Goal: Information Seeking & Learning: Find specific page/section

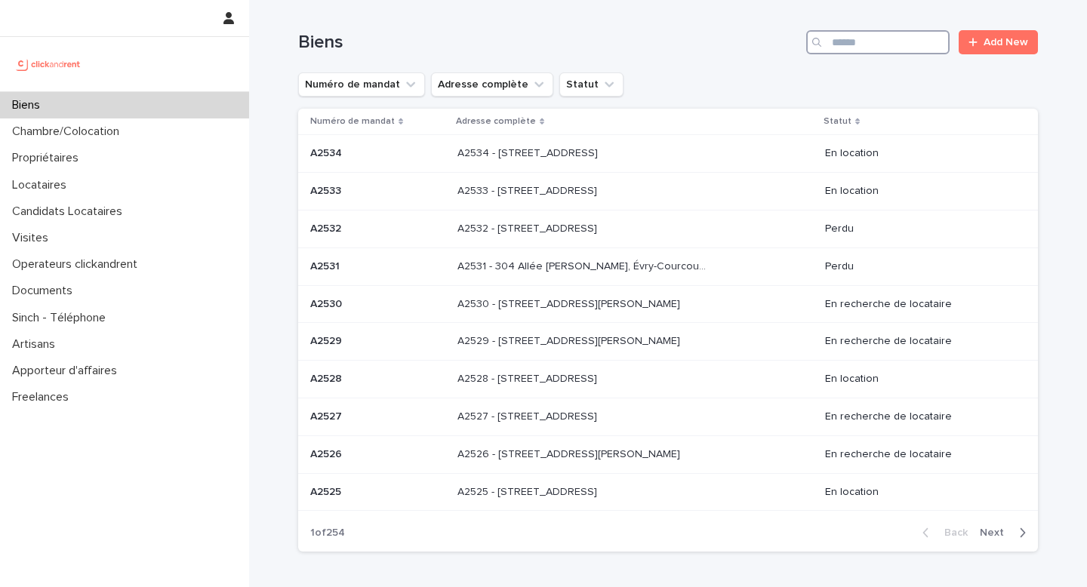
click at [851, 37] on input "Search" at bounding box center [877, 42] width 143 height 24
paste input "*****"
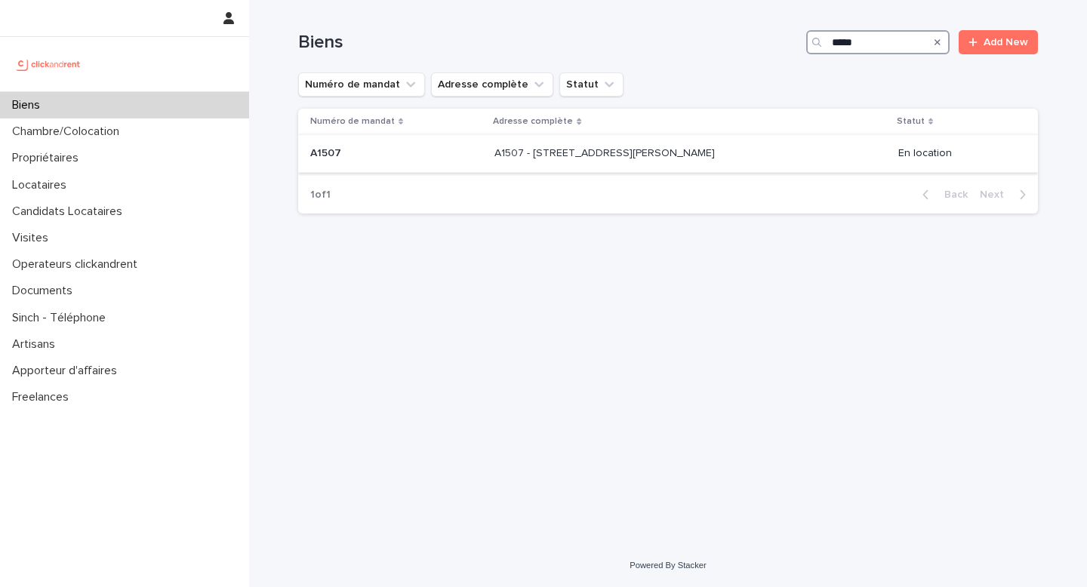
type input "*****"
click at [659, 164] on div "A1507 - [STREET_ADDRESS][PERSON_NAME] 94600 A1507 - [STREET_ADDRESS][PERSON_NAM…" at bounding box center [690, 153] width 392 height 25
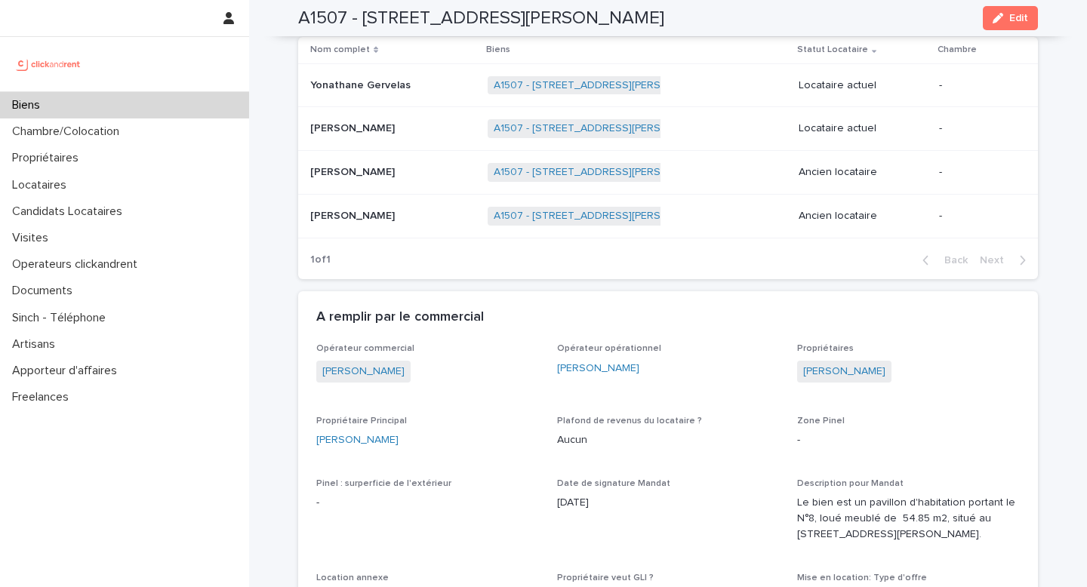
scroll to position [794, 0]
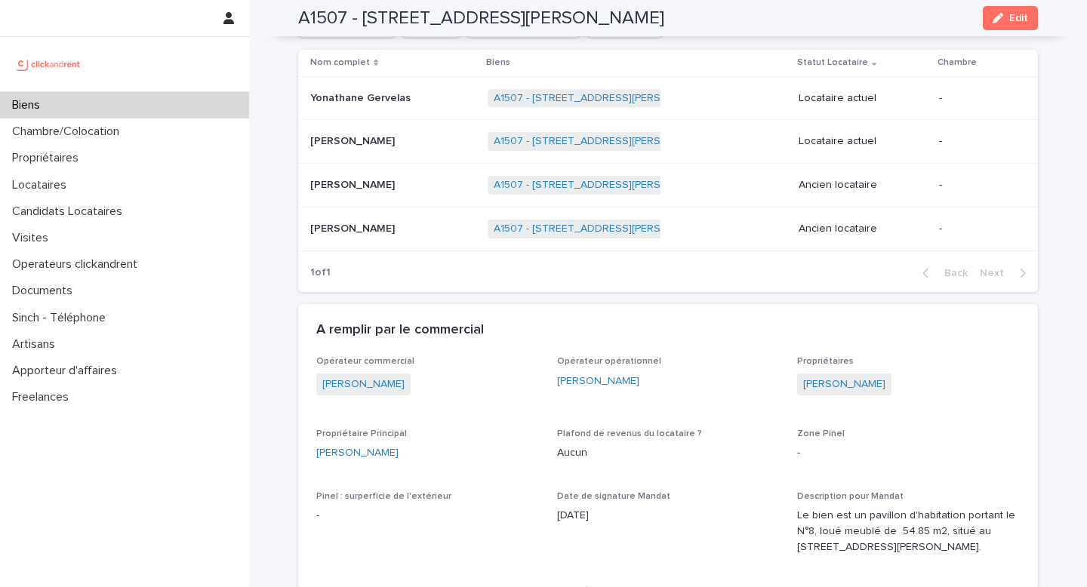
click at [389, 191] on p at bounding box center [392, 185] width 165 height 13
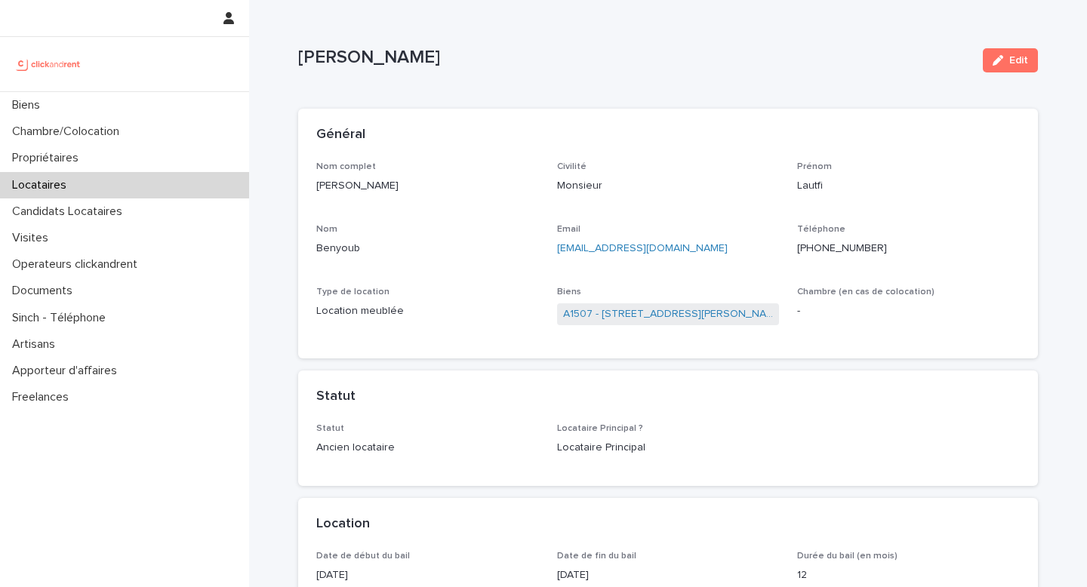
click at [829, 244] on ringoverc2c-number-84e06f14122c "[PHONE_NUMBER]" at bounding box center [842, 248] width 90 height 11
click at [643, 315] on link "A1507 - [STREET_ADDRESS][PERSON_NAME]" at bounding box center [668, 314] width 211 height 16
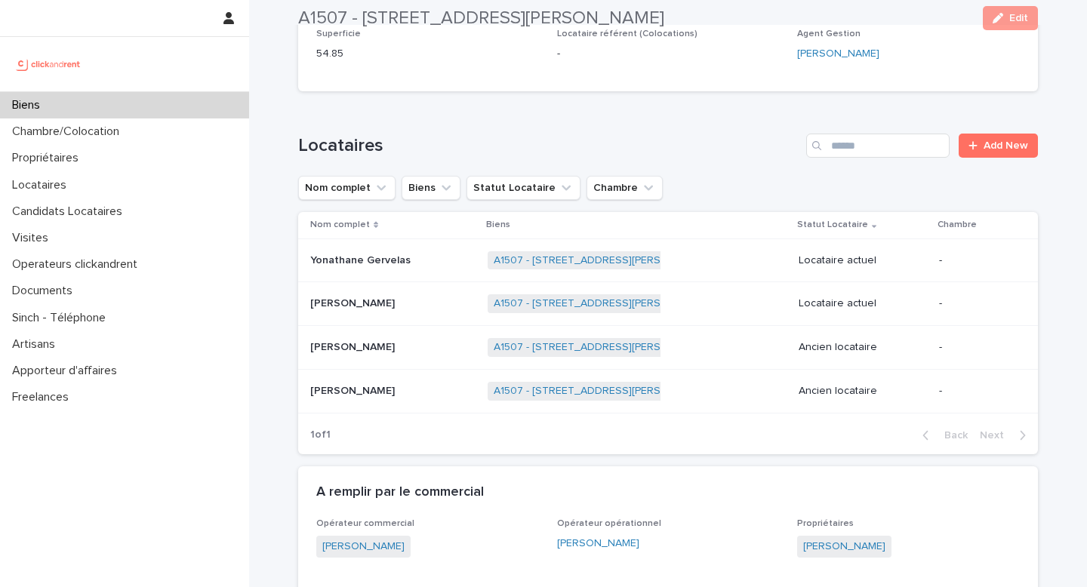
scroll to position [690, 0]
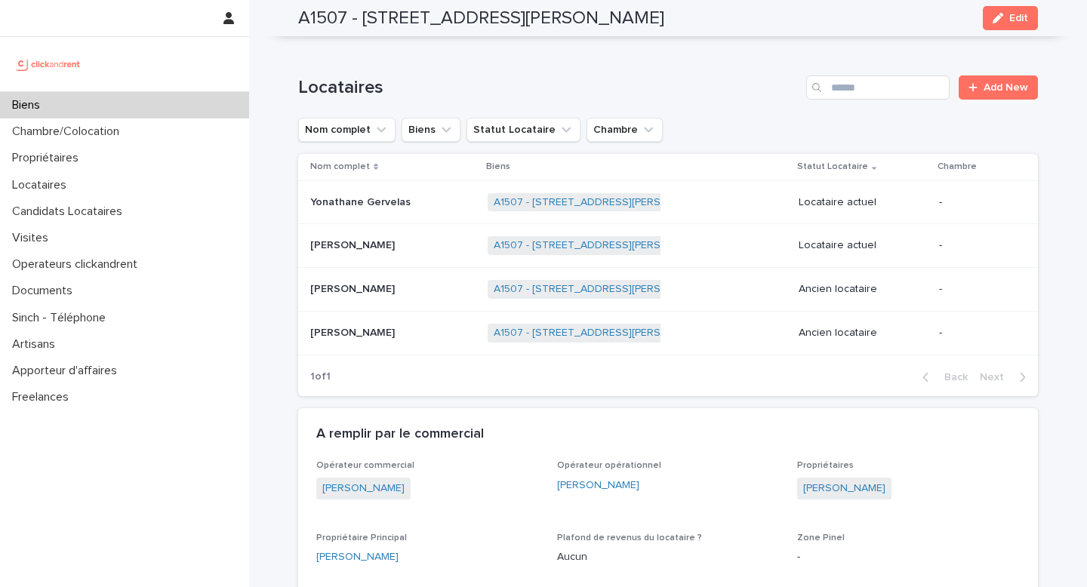
click at [407, 202] on p "Yonathane Gervelas" at bounding box center [361, 201] width 103 height 16
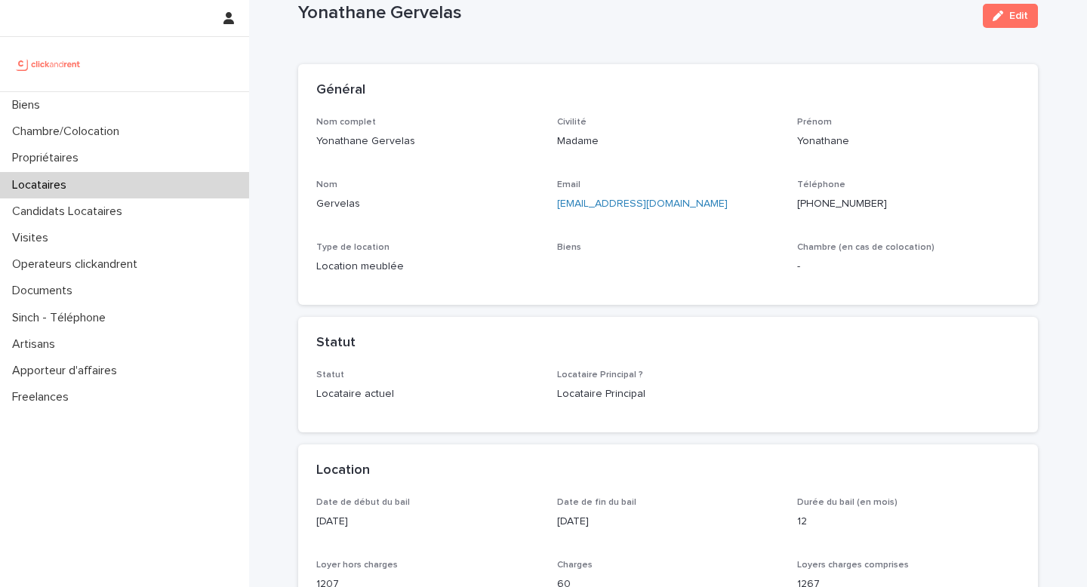
scroll to position [47, 0]
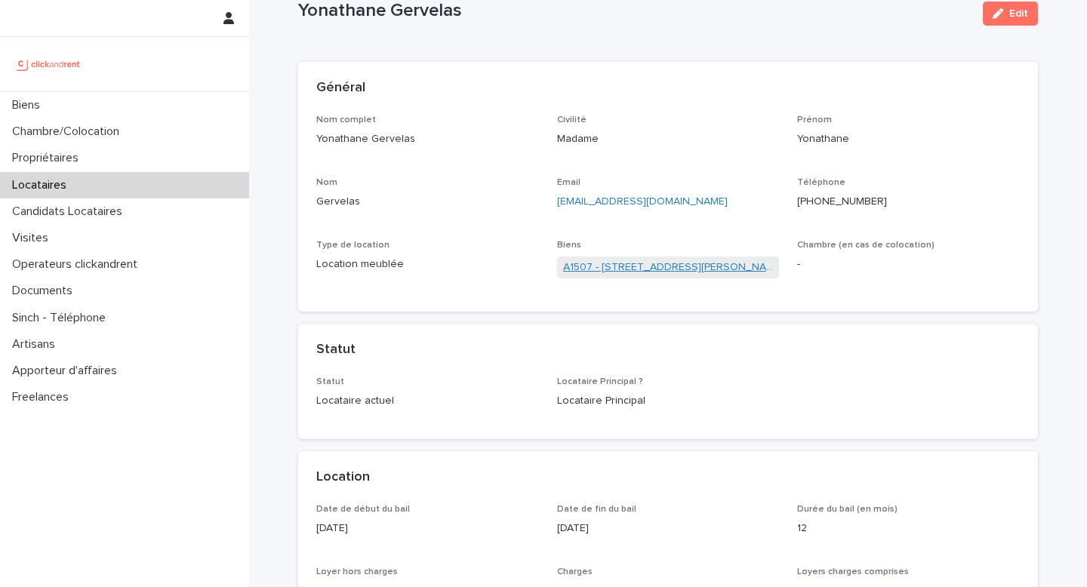
click at [653, 271] on link "A1507 - [STREET_ADDRESS][PERSON_NAME]" at bounding box center [668, 268] width 211 height 16
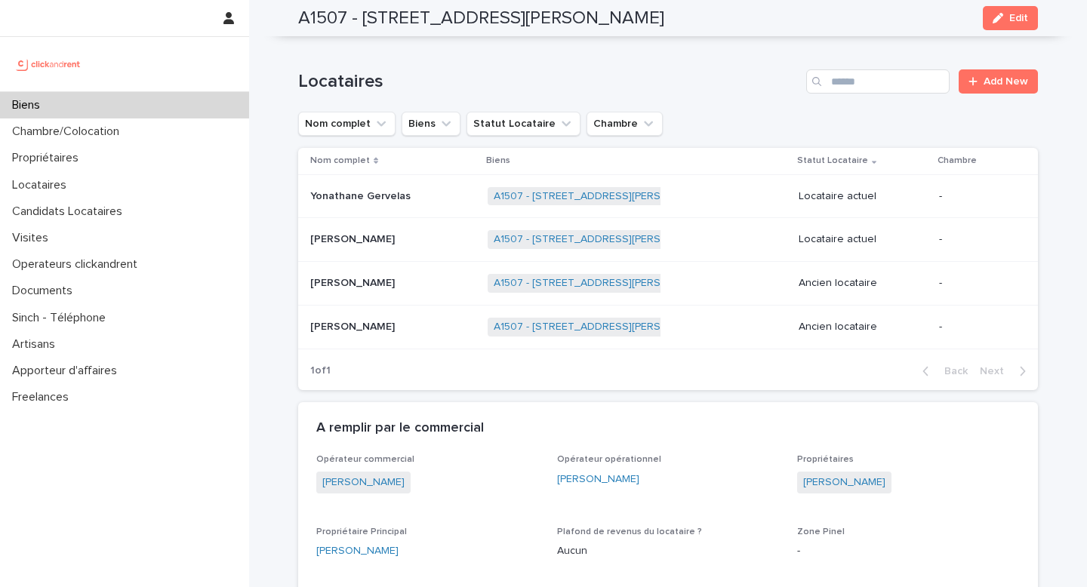
scroll to position [713, 0]
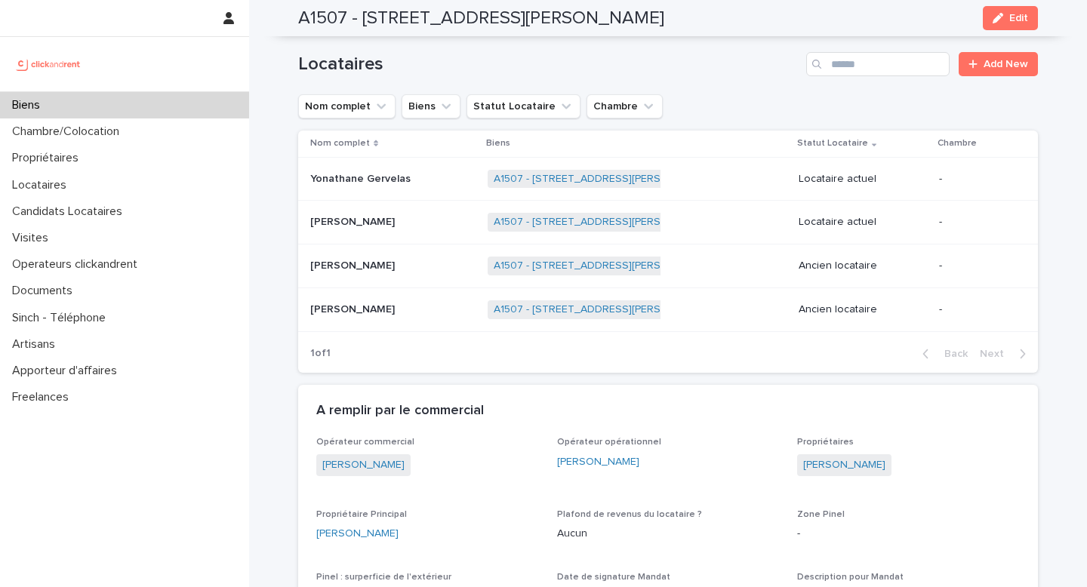
click at [432, 177] on p at bounding box center [392, 179] width 165 height 13
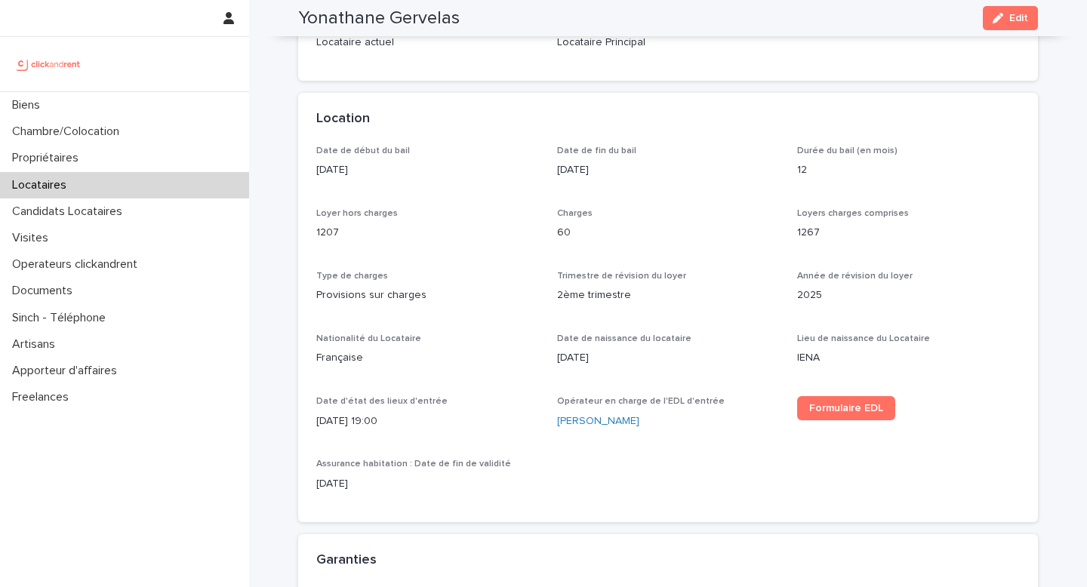
scroll to position [407, 0]
click at [652, 424] on div "[PERSON_NAME]" at bounding box center [668, 420] width 223 height 16
copy div "[PERSON_NAME] Formulaire EDL"
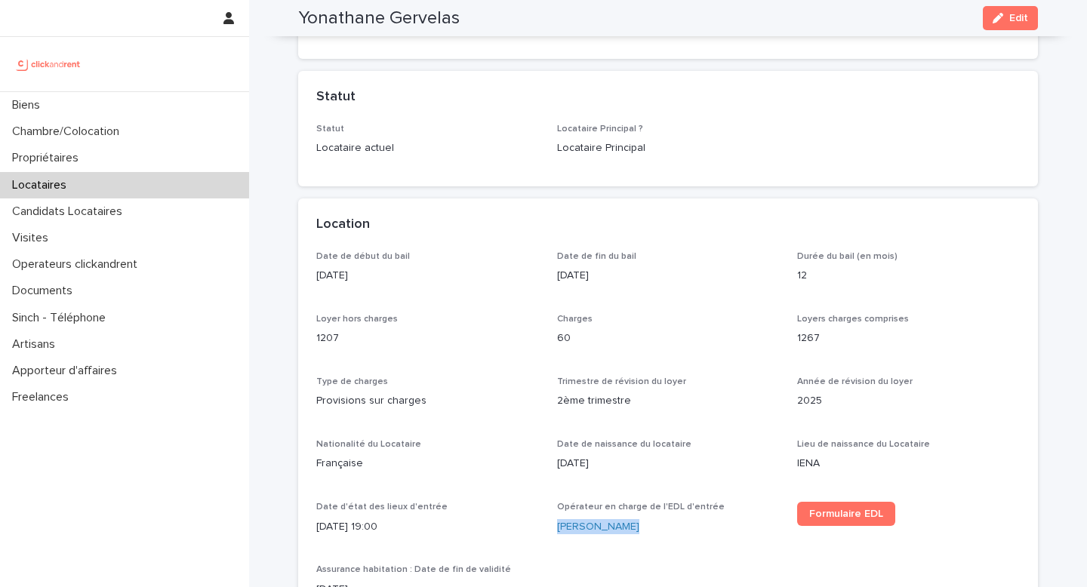
scroll to position [0, 0]
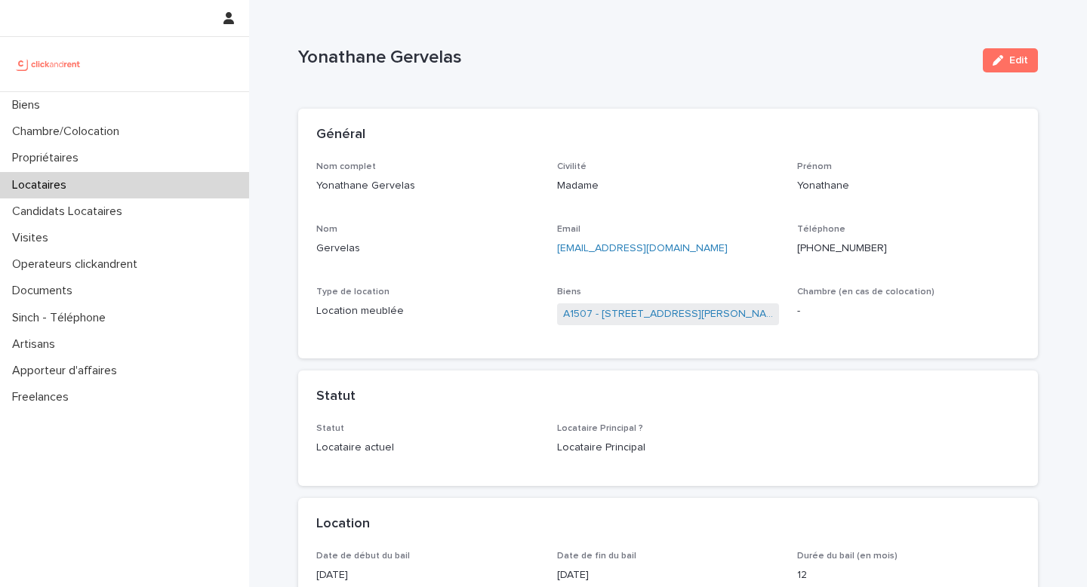
click at [650, 303] on div "A1507 - [STREET_ADDRESS][PERSON_NAME]" at bounding box center [668, 315] width 223 height 25
click at [657, 318] on link "A1507 - [STREET_ADDRESS][PERSON_NAME]" at bounding box center [668, 314] width 211 height 16
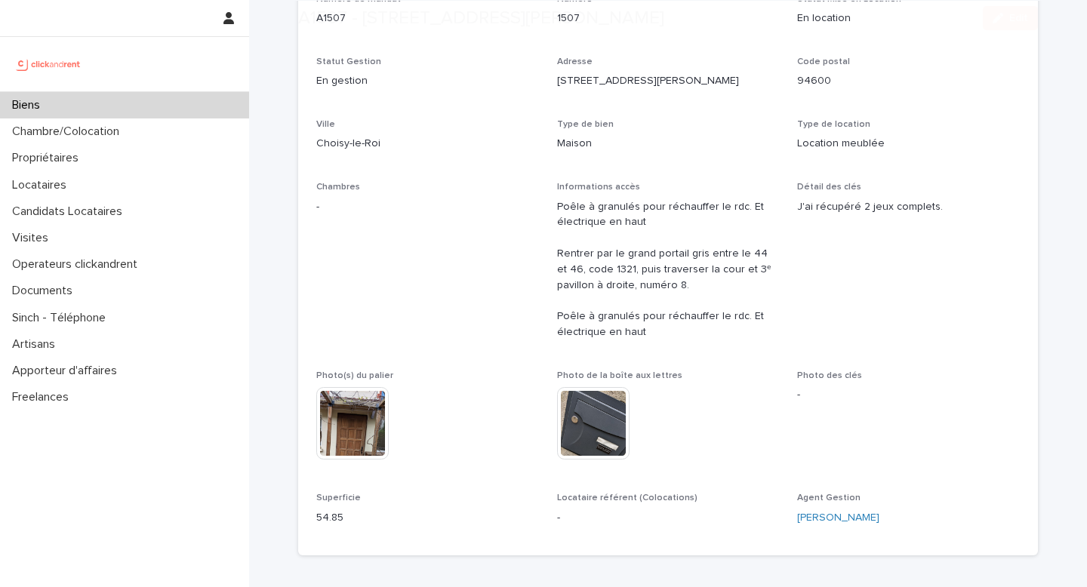
scroll to position [308, 0]
